Goal: Task Accomplishment & Management: Use online tool/utility

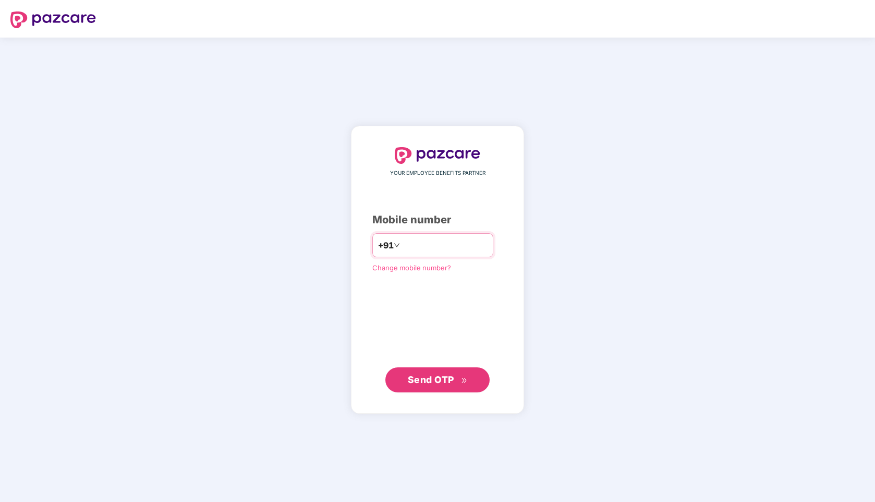
click at [439, 246] on input "number" at bounding box center [445, 245] width 86 height 17
type input "**********"
click at [437, 382] on span "Send OTP" at bounding box center [431, 379] width 46 height 11
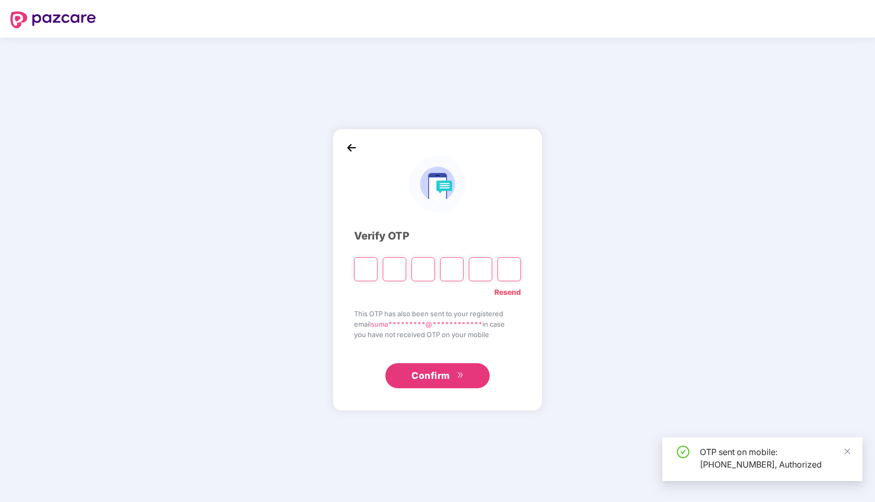
type input "*"
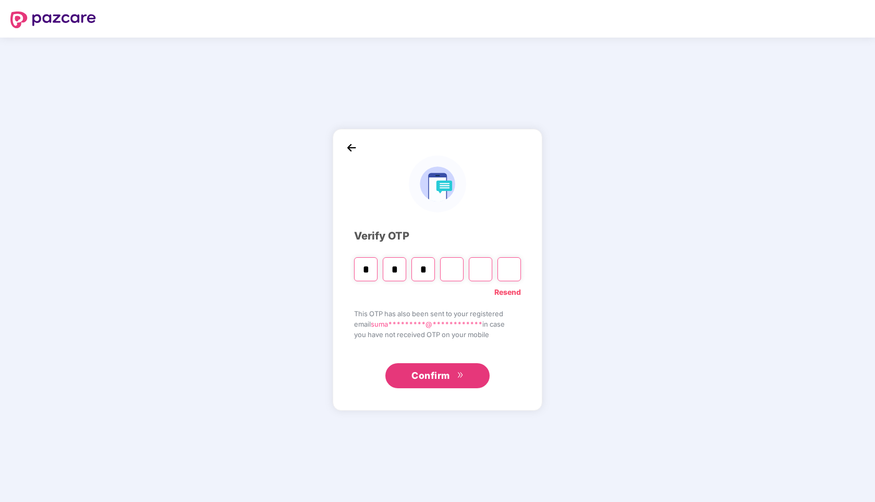
type input "*"
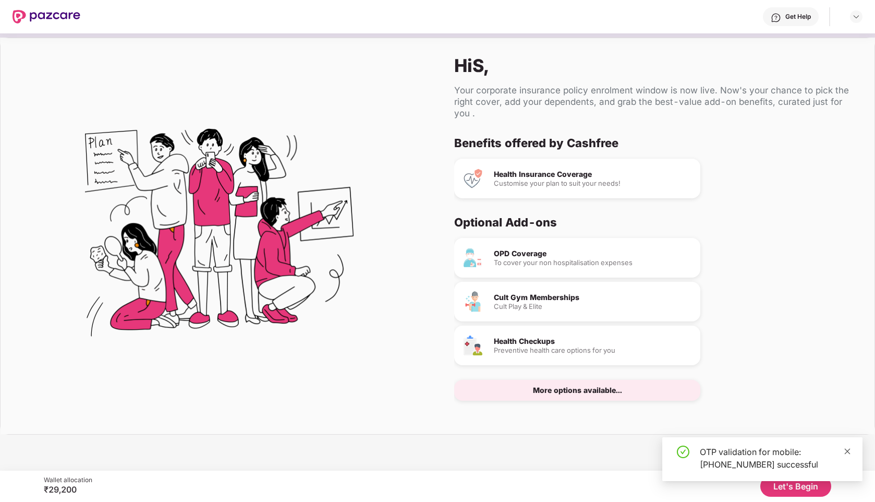
click at [850, 451] on icon "close" at bounding box center [847, 451] width 7 height 7
drag, startPoint x: 41, startPoint y: 485, endPoint x: 94, endPoint y: 485, distance: 53.7
click at [95, 485] on div "Wallet allocation ₹29,200 Let's Begin" at bounding box center [437, 486] width 875 height 31
